Goal: Task Accomplishment & Management: Use online tool/utility

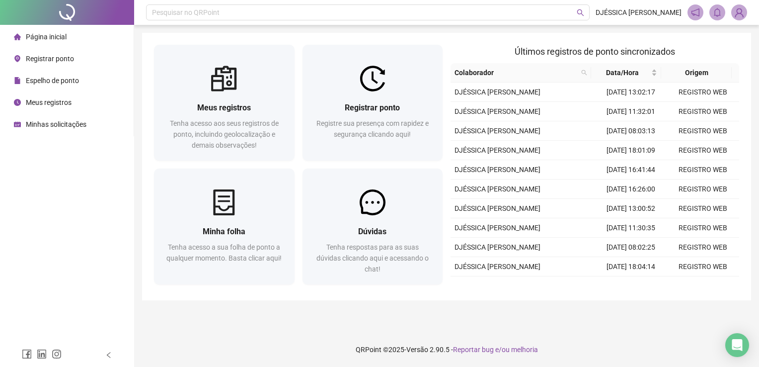
click at [57, 60] on span "Registrar ponto" at bounding box center [50, 59] width 48 height 8
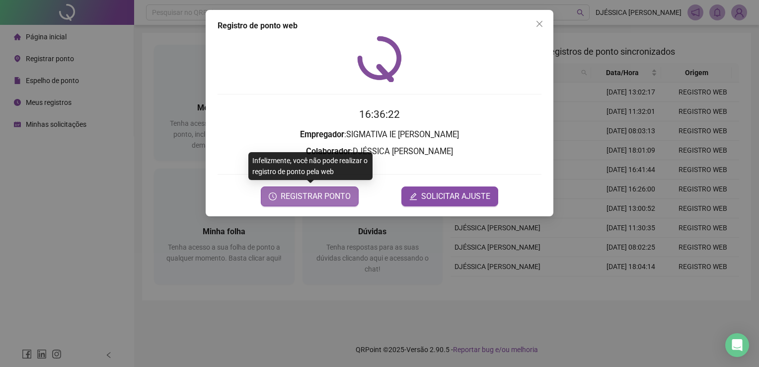
click at [326, 193] on span "REGISTRAR PONTO" at bounding box center [316, 196] width 70 height 12
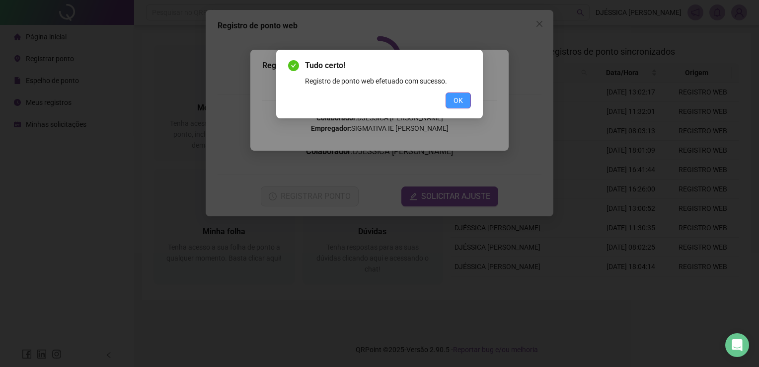
click at [457, 99] on span "OK" at bounding box center [457, 100] width 9 height 11
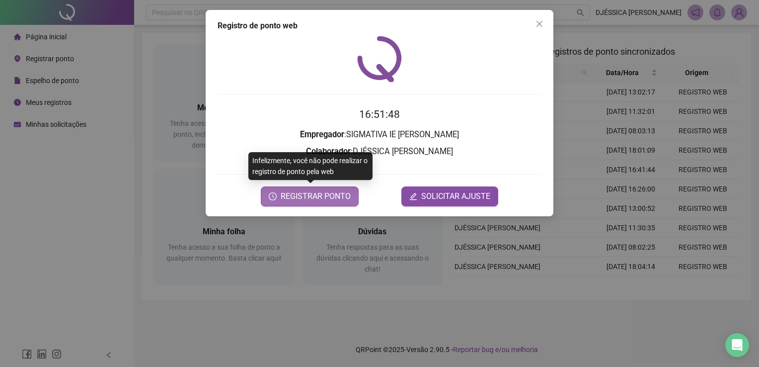
click at [310, 195] on span "REGISTRAR PONTO" at bounding box center [316, 196] width 70 height 12
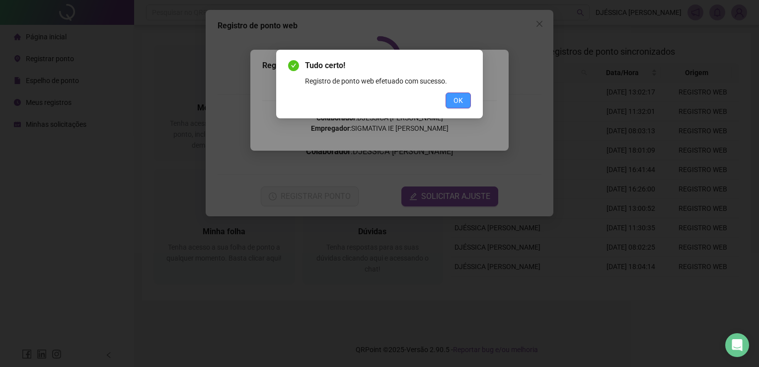
click at [465, 98] on button "OK" at bounding box center [457, 100] width 25 height 16
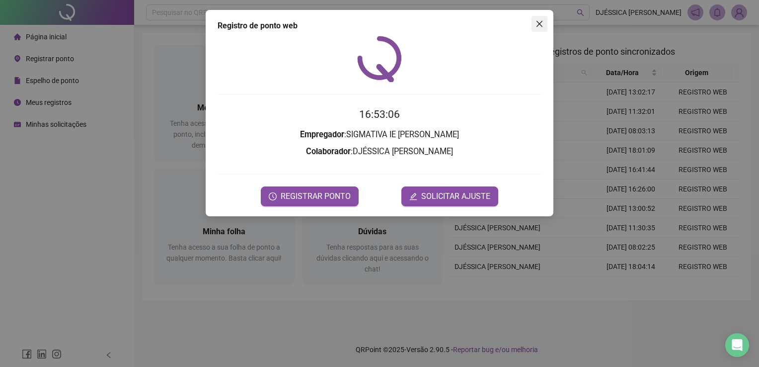
click at [542, 21] on icon "close" at bounding box center [539, 24] width 6 height 6
